Goal: Task Accomplishment & Management: Manage account settings

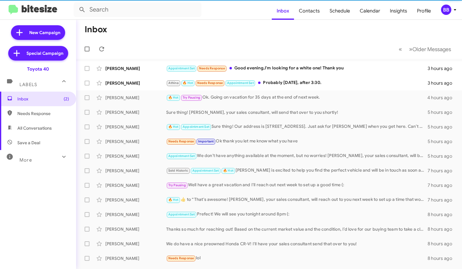
click at [439, 11] on button "BB" at bounding box center [444, 10] width 19 height 10
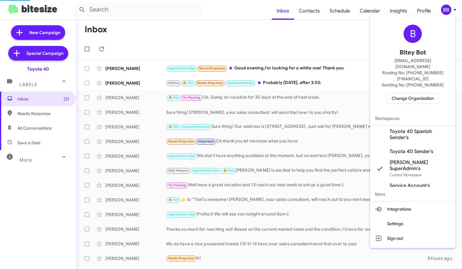
click at [408, 93] on span "Change Organization" at bounding box center [412, 98] width 42 height 10
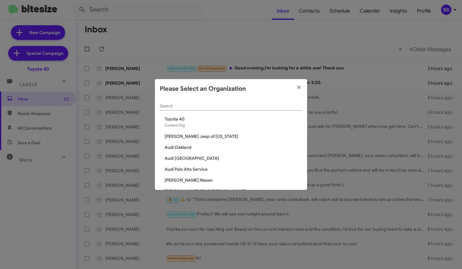
click at [191, 110] on div "Search" at bounding box center [231, 105] width 142 height 12
click at [178, 109] on div "Search" at bounding box center [231, 105] width 142 height 12
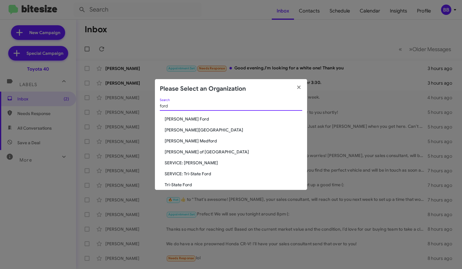
scroll to position [8, 0]
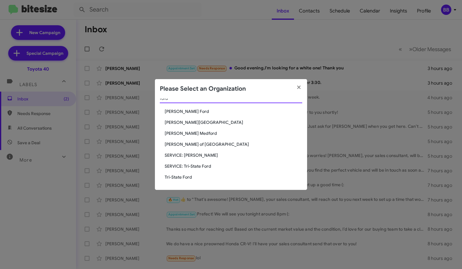
type input "ford"
click at [172, 176] on span "Tri-State Ford" at bounding box center [232, 177] width 137 height 6
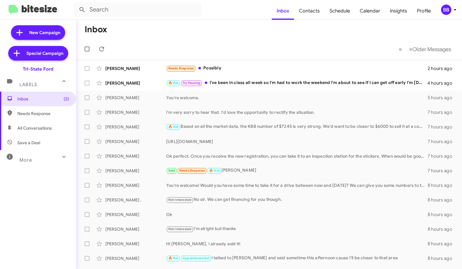
click at [58, 161] on div "More" at bounding box center [32, 157] width 54 height 11
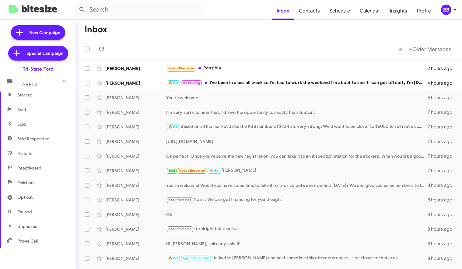
click at [41, 137] on span "Sold Responded" at bounding box center [33, 139] width 32 height 6
type input "in:sold-verified"
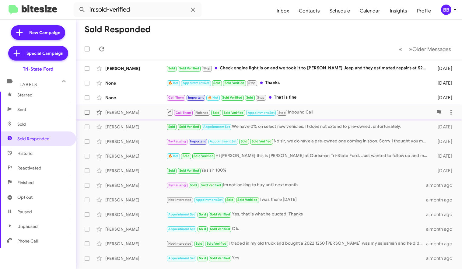
click at [146, 116] on div "Larry Hall Call Them Finished Sold Sold Verified Appointment Set Stop Inbound C…" at bounding box center [269, 112] width 376 height 12
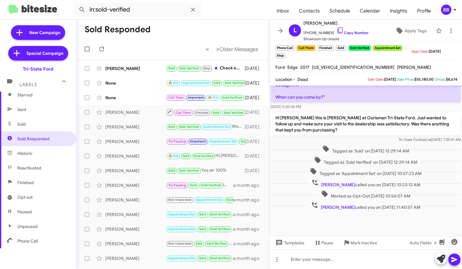
scroll to position [828, 0]
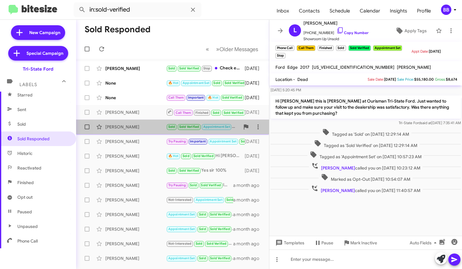
click at [142, 123] on div "Sterling Seemans Sold Sold Verified Appointment Set We have 0% on select new ve…" at bounding box center [172, 127] width 183 height 12
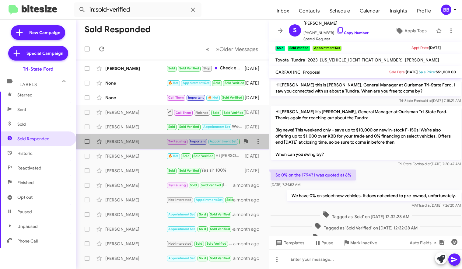
click at [141, 141] on div "Kenneth Keesee" at bounding box center [135, 141] width 61 height 6
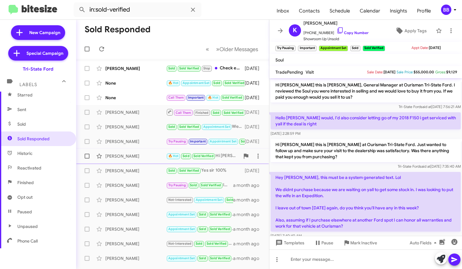
click at [137, 156] on div "Timothy Adams" at bounding box center [135, 156] width 61 height 6
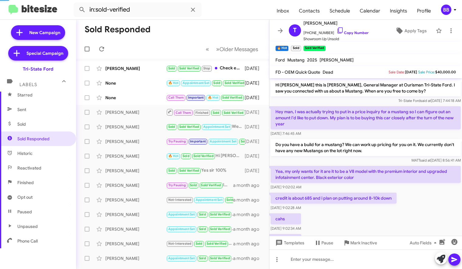
click at [330, 148] on p "Do you have a build for a mustang? We can work up pricing for you on it. We cur…" at bounding box center [365, 147] width 190 height 17
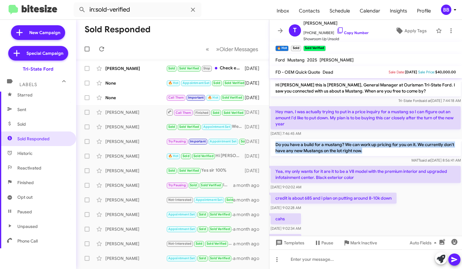
click at [395, 173] on p "Yea, my only wants for it are it to be a V8 model with the premium interior and…" at bounding box center [365, 174] width 190 height 17
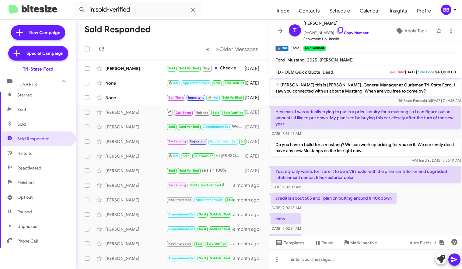
click at [340, 179] on p "Yea, my only wants for it are it to be a V8 model with the premium interior and…" at bounding box center [365, 174] width 190 height 17
click at [336, 198] on p "credit is about 685 and i plan on putting around 8-10k down" at bounding box center [333, 197] width 126 height 11
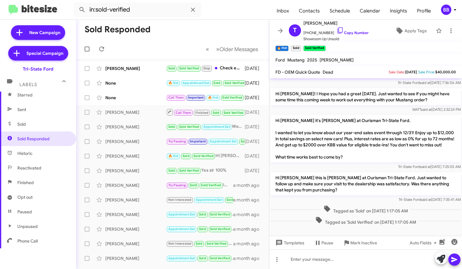
scroll to position [480, 0]
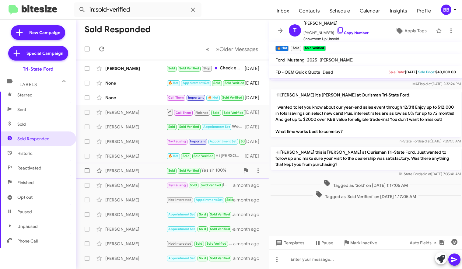
click at [143, 170] on div "Doug Nelson" at bounding box center [135, 171] width 61 height 6
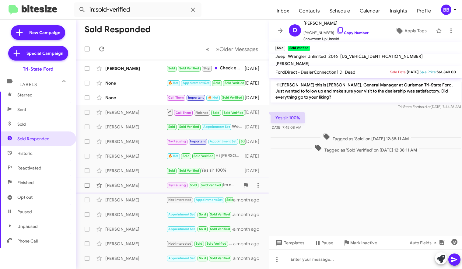
click at [134, 178] on span "Bess Dicken Try Pausing Sold Sold Verified Im not looking to buy until next mon…" at bounding box center [172, 185] width 193 height 15
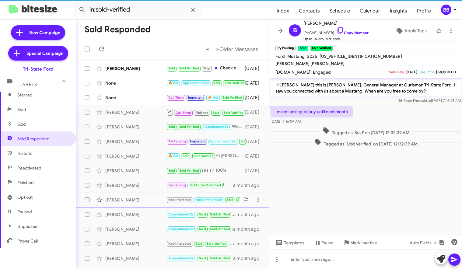
click at [136, 197] on div "Michael Williams Jr" at bounding box center [135, 200] width 61 height 6
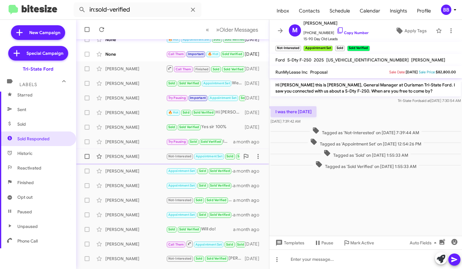
scroll to position [55, 0]
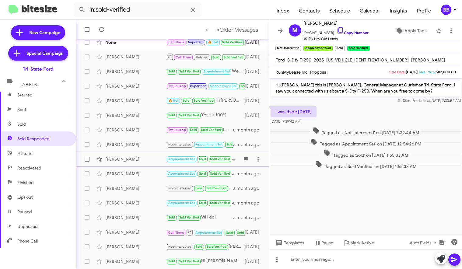
click at [140, 160] on div "Frank Mack" at bounding box center [135, 159] width 61 height 6
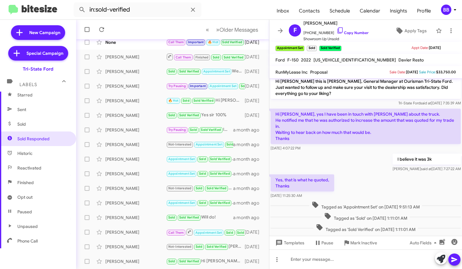
scroll to position [2, 0]
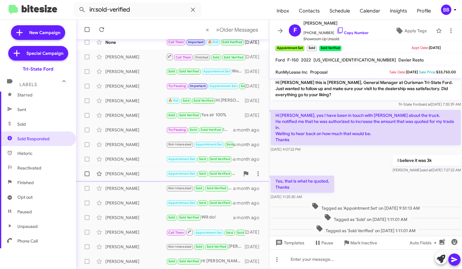
click at [140, 177] on div "Mervin Petersheim Appointment Set Sold Sold Verified Ok. a month ago" at bounding box center [172, 174] width 183 height 12
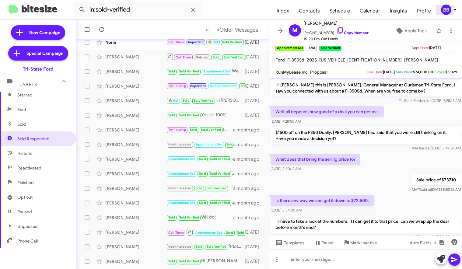
click at [445, 9] on div "BB" at bounding box center [446, 10] width 10 height 10
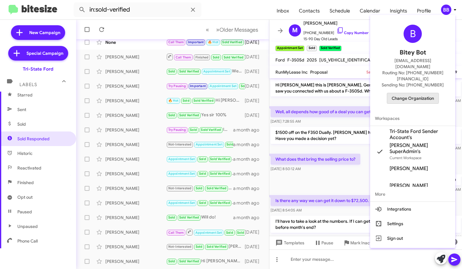
click at [411, 93] on span "Change Organization" at bounding box center [412, 98] width 42 height 10
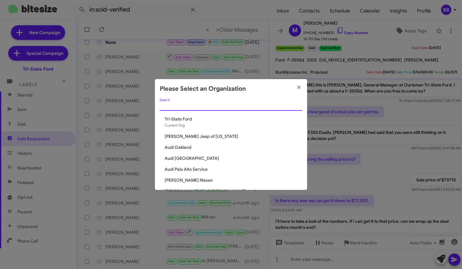
click at [169, 106] on input "Search" at bounding box center [231, 106] width 142 height 5
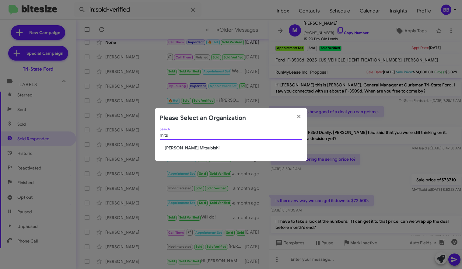
type input "mits"
click at [185, 148] on span "[PERSON_NAME] Mitsubishi" at bounding box center [232, 148] width 137 height 6
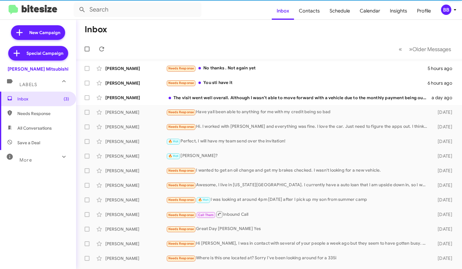
click at [38, 160] on div "More" at bounding box center [32, 157] width 54 height 11
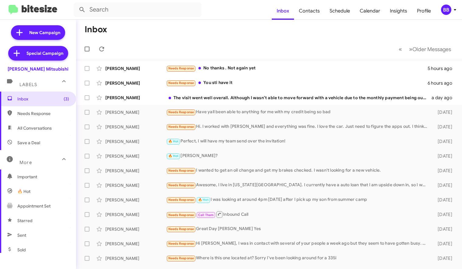
scroll to position [126, 0]
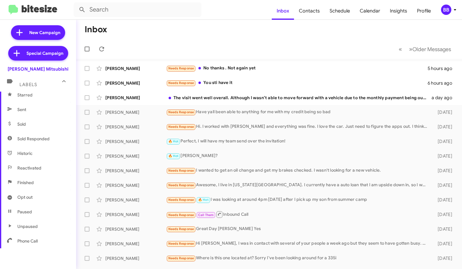
click at [35, 132] on span "Sold Responded" at bounding box center [38, 138] width 76 height 15
type input "in:sold-verified"
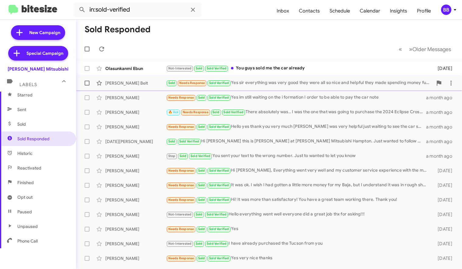
click at [152, 85] on div "[PERSON_NAME] Belt" at bounding box center [135, 83] width 61 height 6
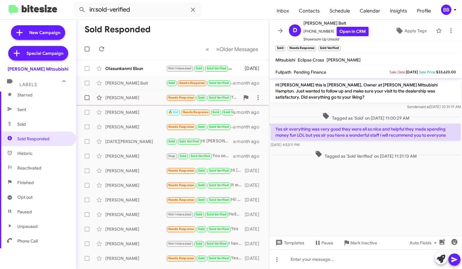
click at [143, 102] on div "[PERSON_NAME] Needs Response Sold Sold Verified Yes im still waiting on the i f…" at bounding box center [172, 98] width 183 height 12
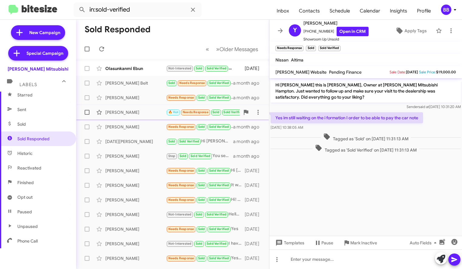
click at [143, 112] on div "[PERSON_NAME]" at bounding box center [135, 112] width 61 height 6
